Goal: Transaction & Acquisition: Purchase product/service

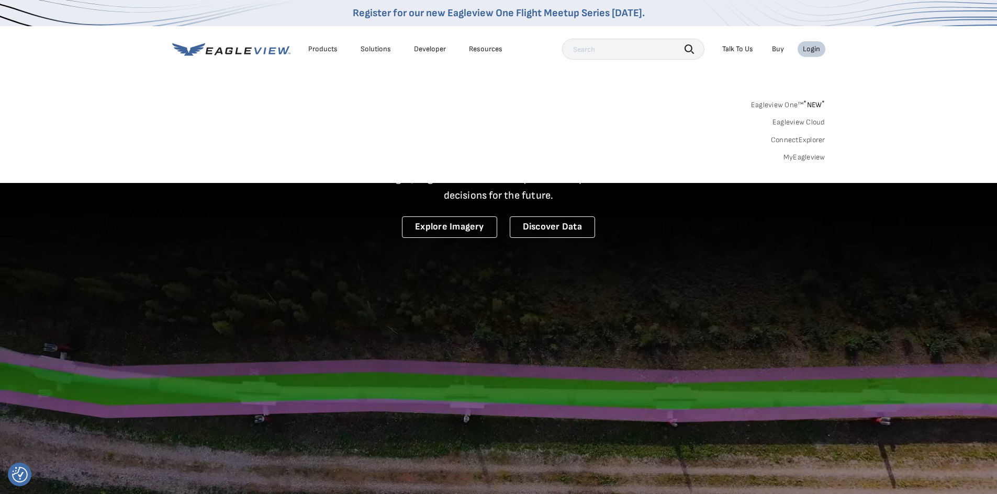
click at [802, 160] on link "MyEagleview" at bounding box center [804, 157] width 42 height 9
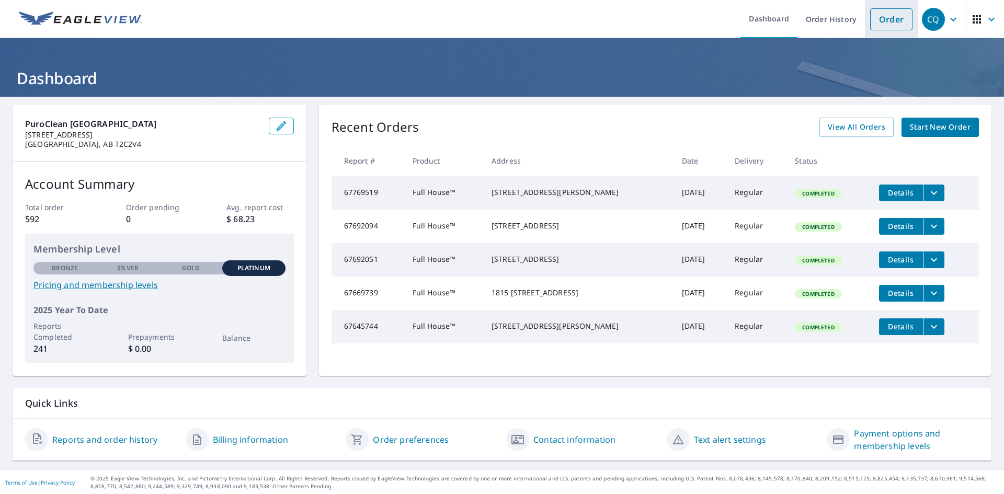
click at [879, 20] on link "Order" at bounding box center [891, 19] width 42 height 22
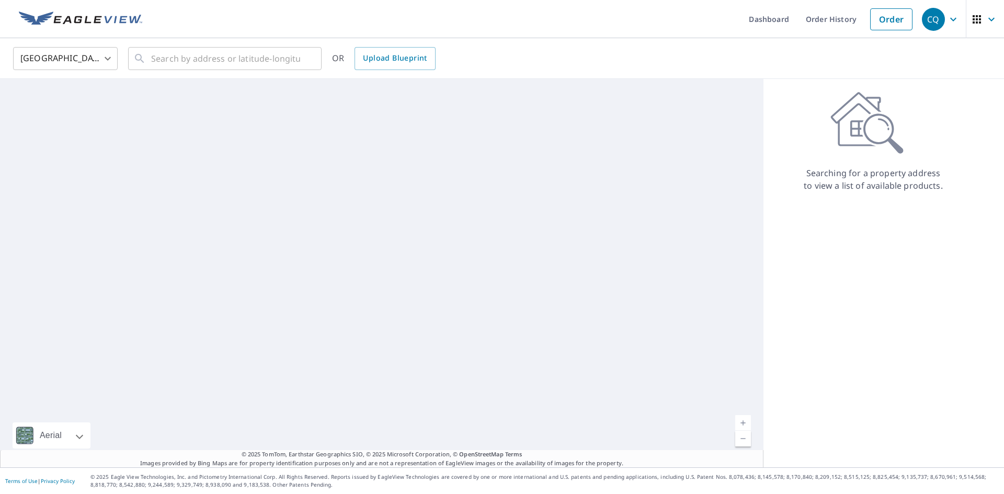
click at [62, 57] on body "CQ CQ Dashboard Order History Order CQ [GEOGRAPHIC_DATA] US ​ ​ OR Upload Bluep…" at bounding box center [502, 247] width 1004 height 494
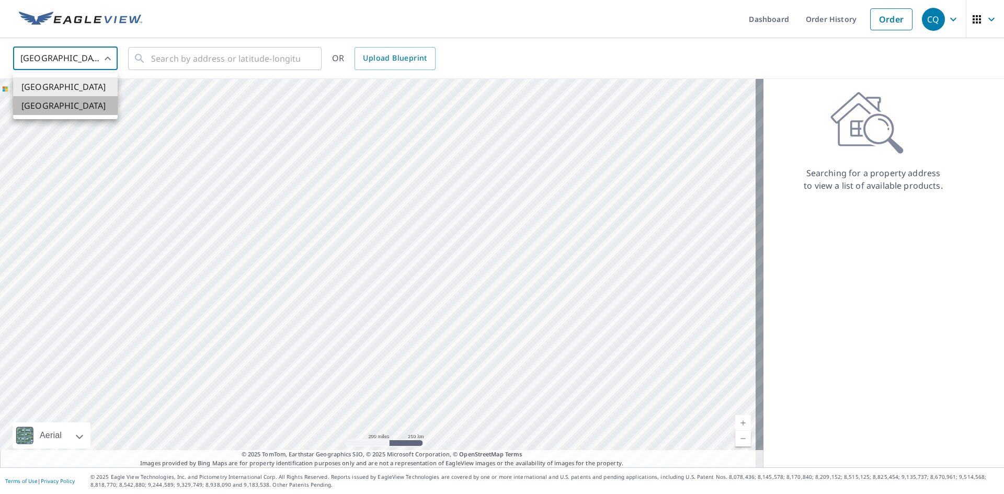
click at [51, 107] on li "[GEOGRAPHIC_DATA]" at bounding box center [65, 105] width 105 height 19
type input "CA"
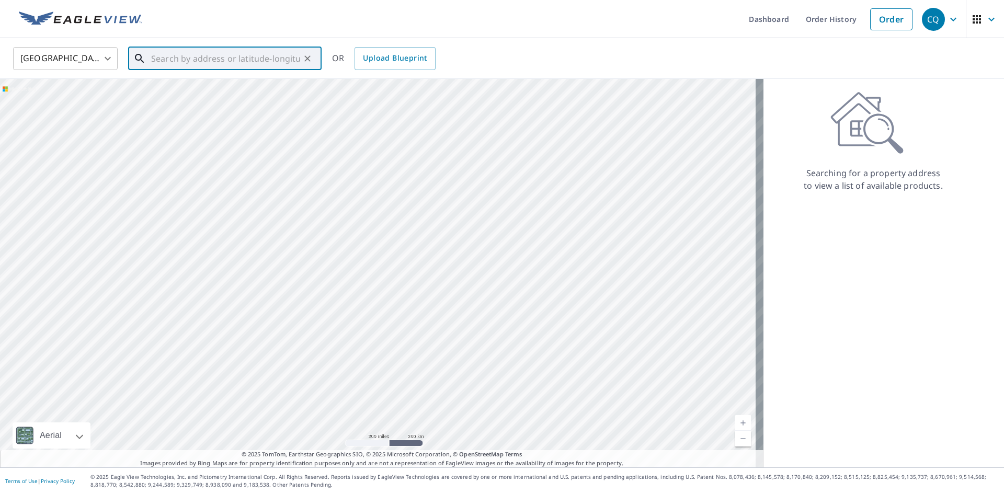
click at [168, 59] on input "text" at bounding box center [225, 58] width 149 height 29
paste input "[STREET_ADDRESS]"
click at [247, 86] on span "[STREET_ADDRESS]" at bounding box center [231, 89] width 164 height 13
type input "[STREET_ADDRESS]"
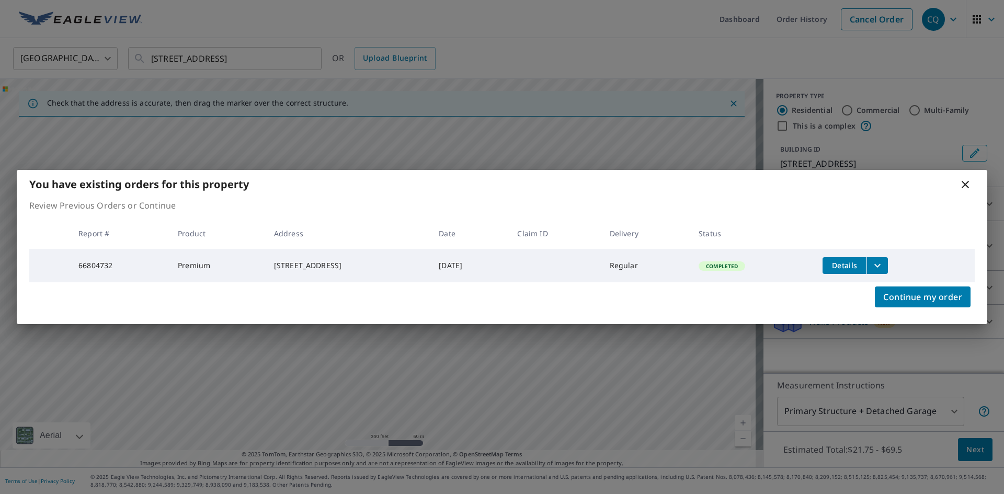
click at [883, 265] on icon "filesDropdownBtn-66804732" at bounding box center [878, 265] width 13 height 13
